Goal: Check status: Check status

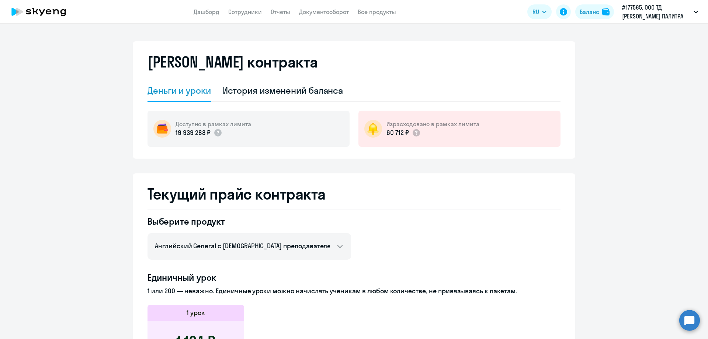
select select "english_adult_not_native_speaker"
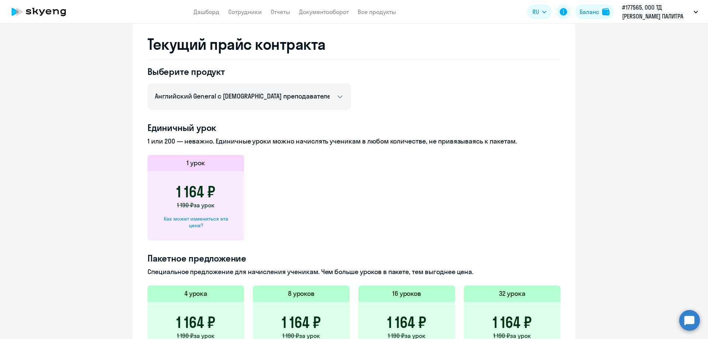
scroll to position [137, 0]
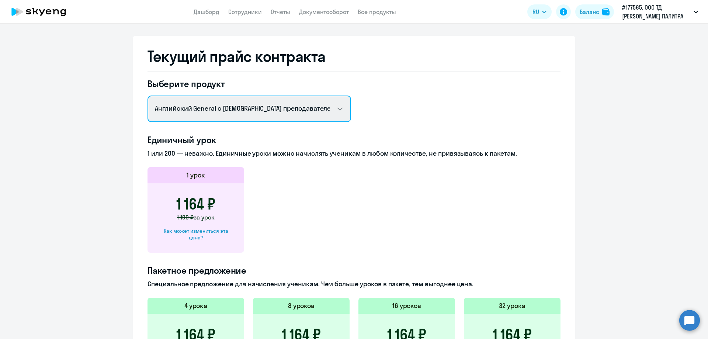
click at [339, 109] on select "Английский General с [DEMOGRAPHIC_DATA] преподавателем Английский General с [DE…" at bounding box center [248, 108] width 203 height 27
click at [147, 95] on select "Английский General с [DEMOGRAPHIC_DATA] преподавателем Английский General с [DE…" at bounding box center [248, 108] width 203 height 27
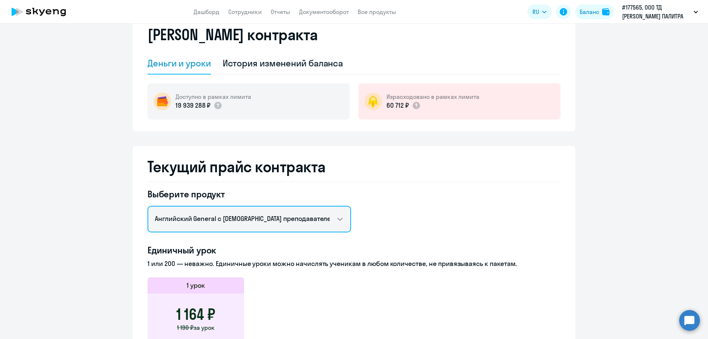
scroll to position [0, 0]
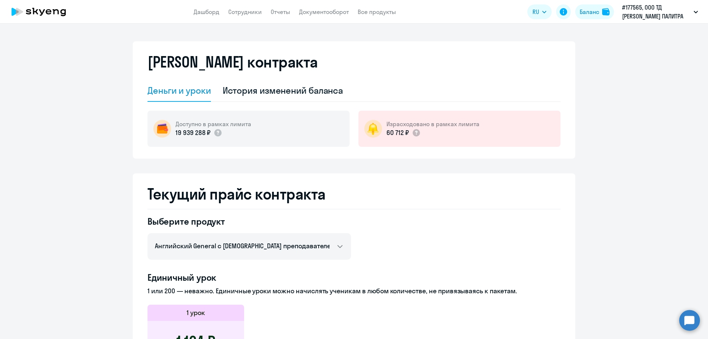
click at [192, 91] on div "Деньги и уроки" at bounding box center [178, 90] width 63 height 12
click at [260, 91] on div "История изменений баланса" at bounding box center [283, 90] width 121 height 12
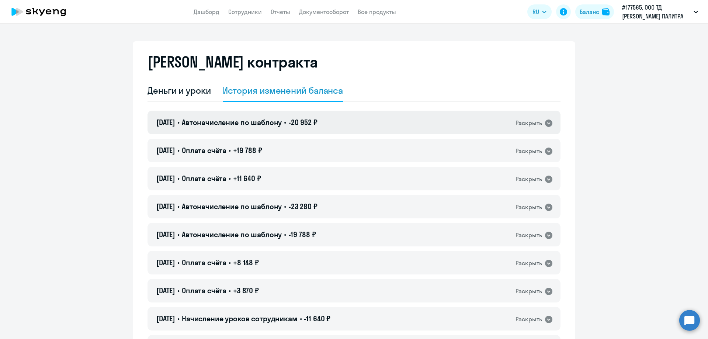
click at [544, 125] on icon at bounding box center [548, 123] width 9 height 9
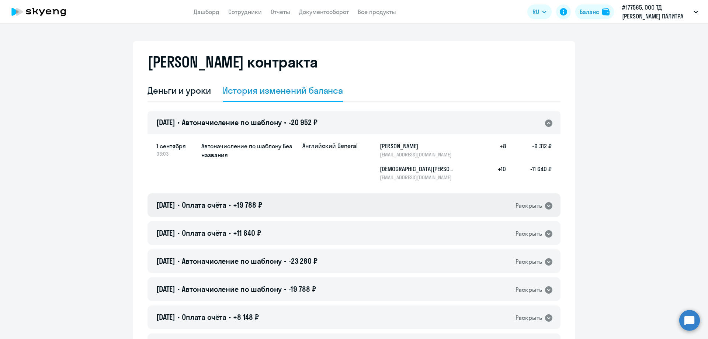
click at [547, 206] on icon at bounding box center [548, 205] width 7 height 7
